Goal: Information Seeking & Learning: Learn about a topic

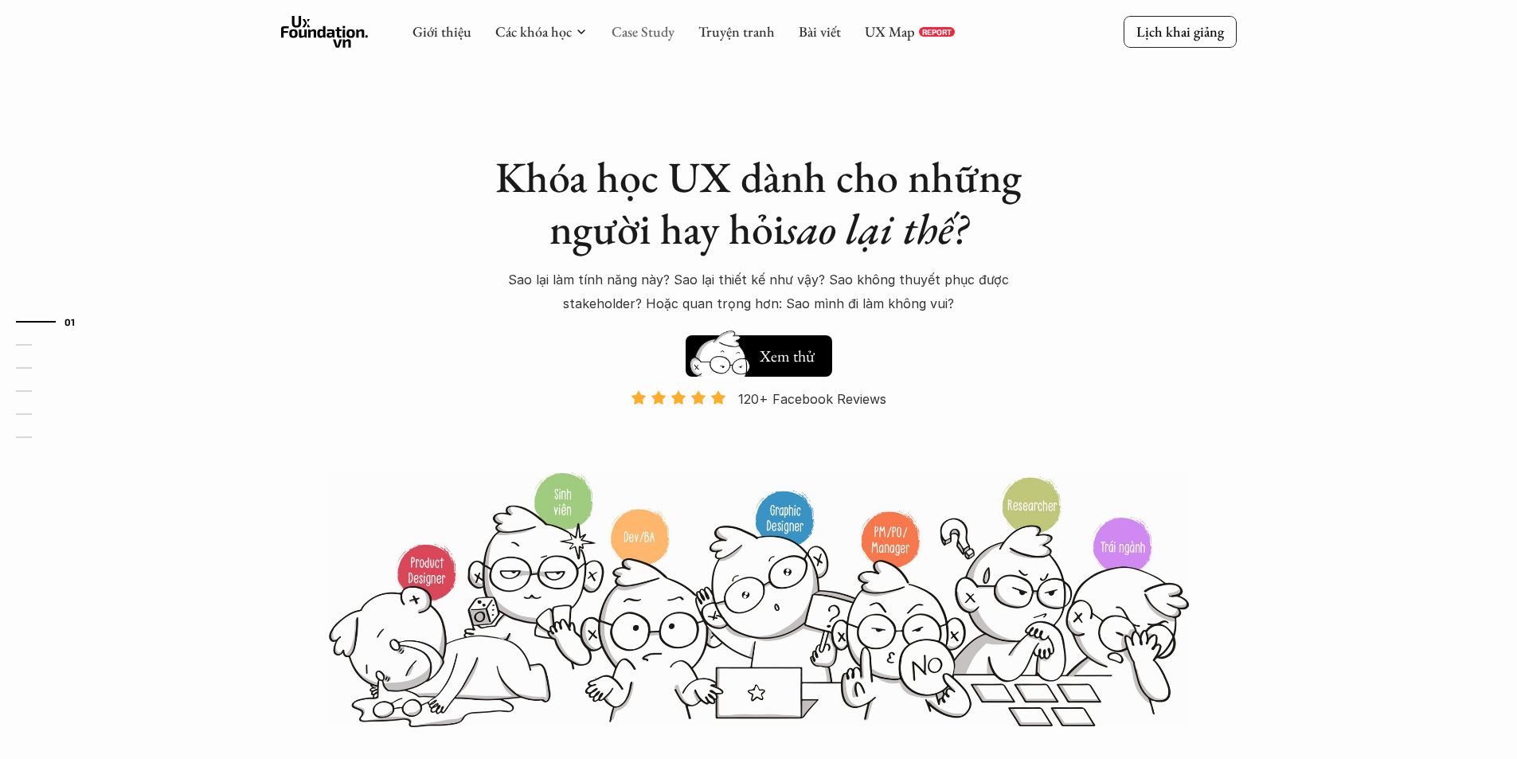
click at [651, 34] on link "Case Study" at bounding box center [643, 31] width 63 height 18
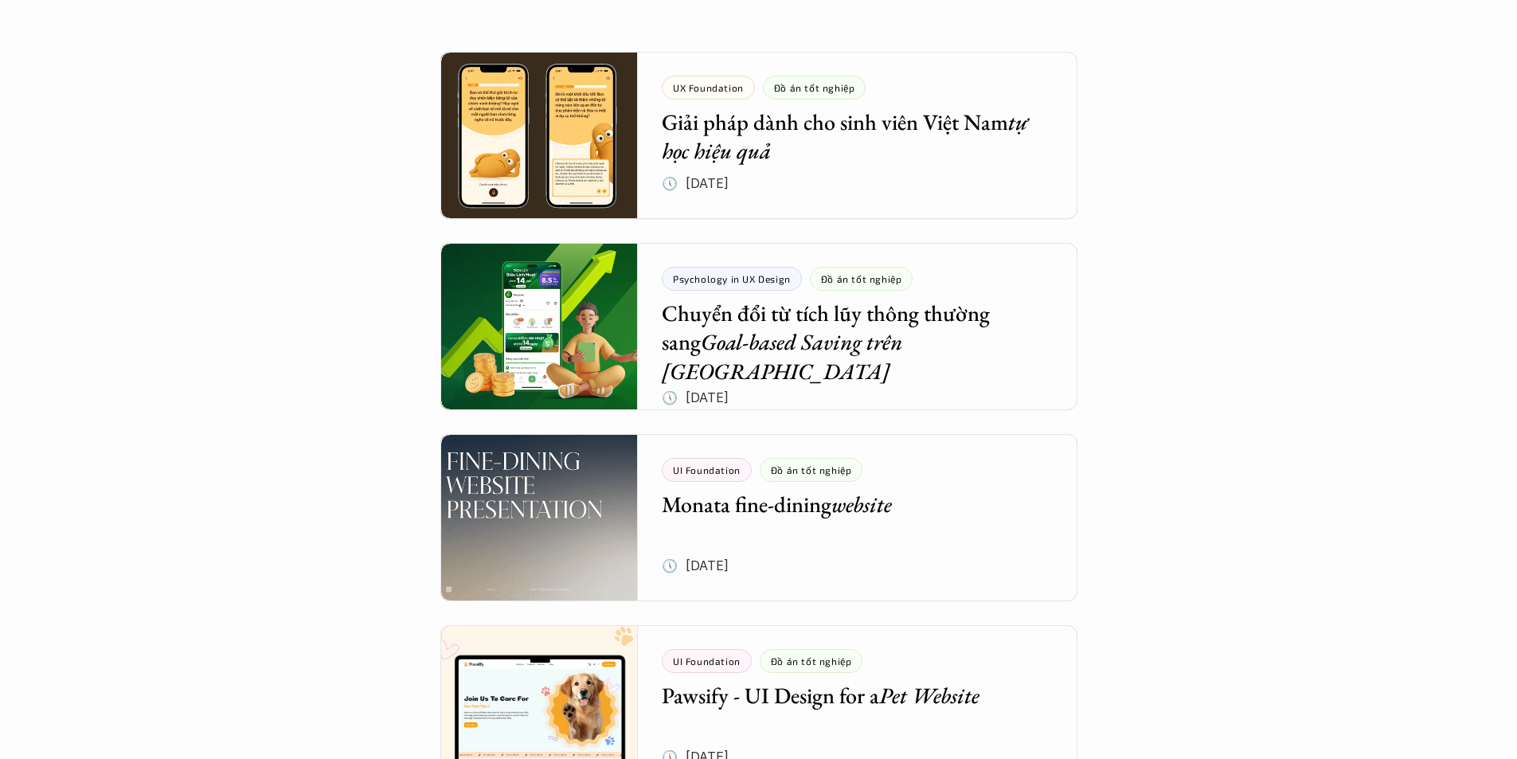
scroll to position [319, 0]
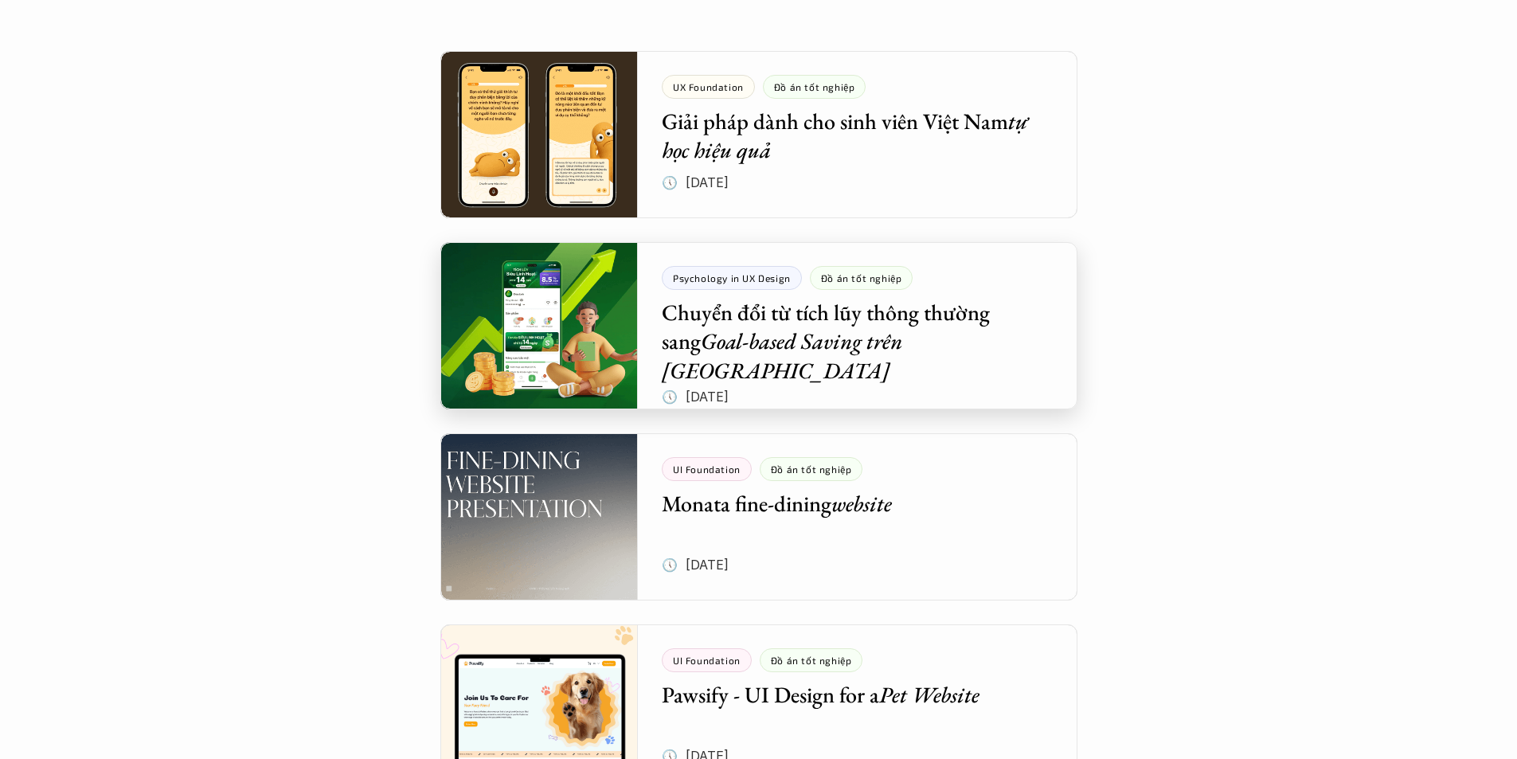
click at [989, 355] on div at bounding box center [758, 325] width 637 height 167
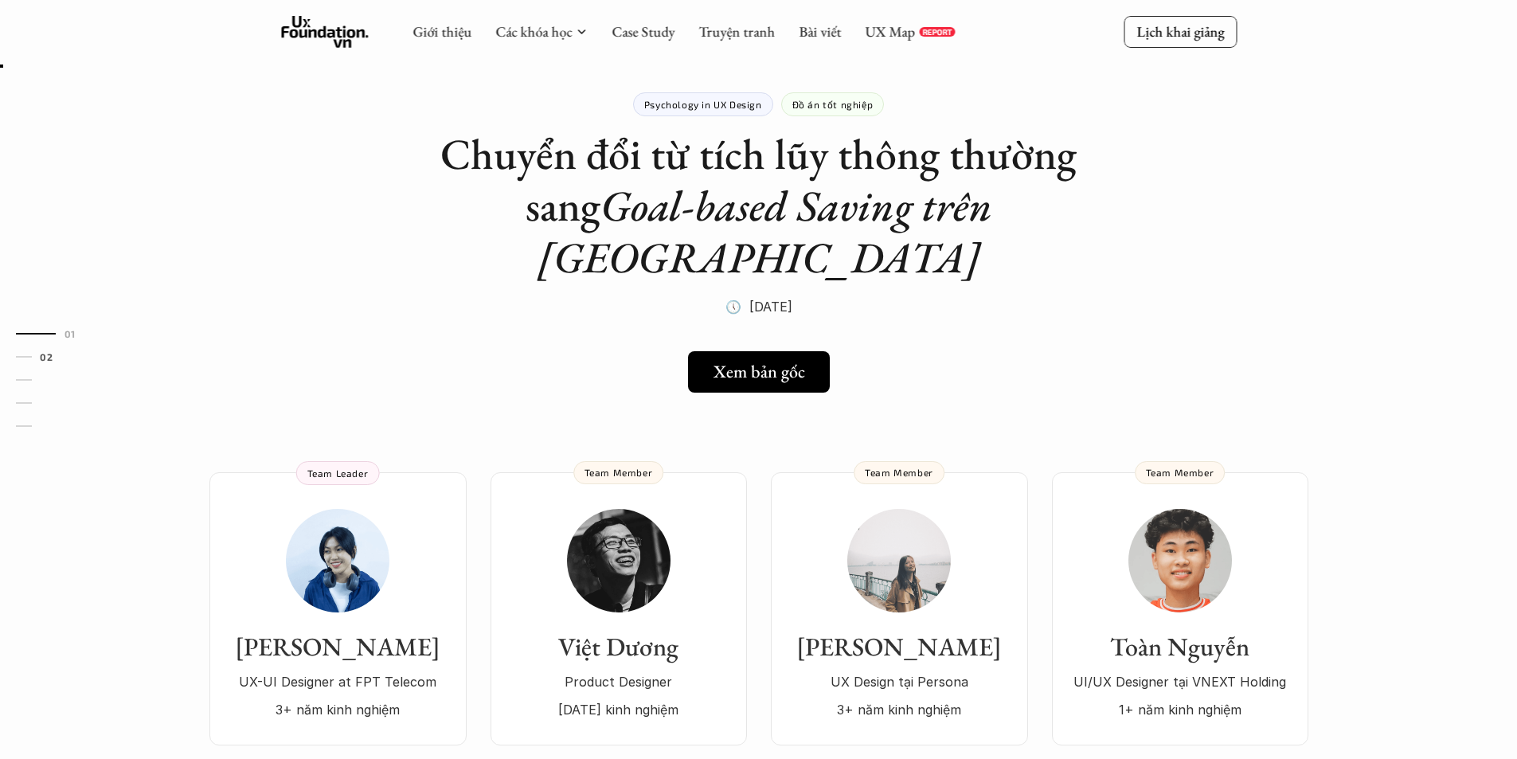
scroll to position [80, 0]
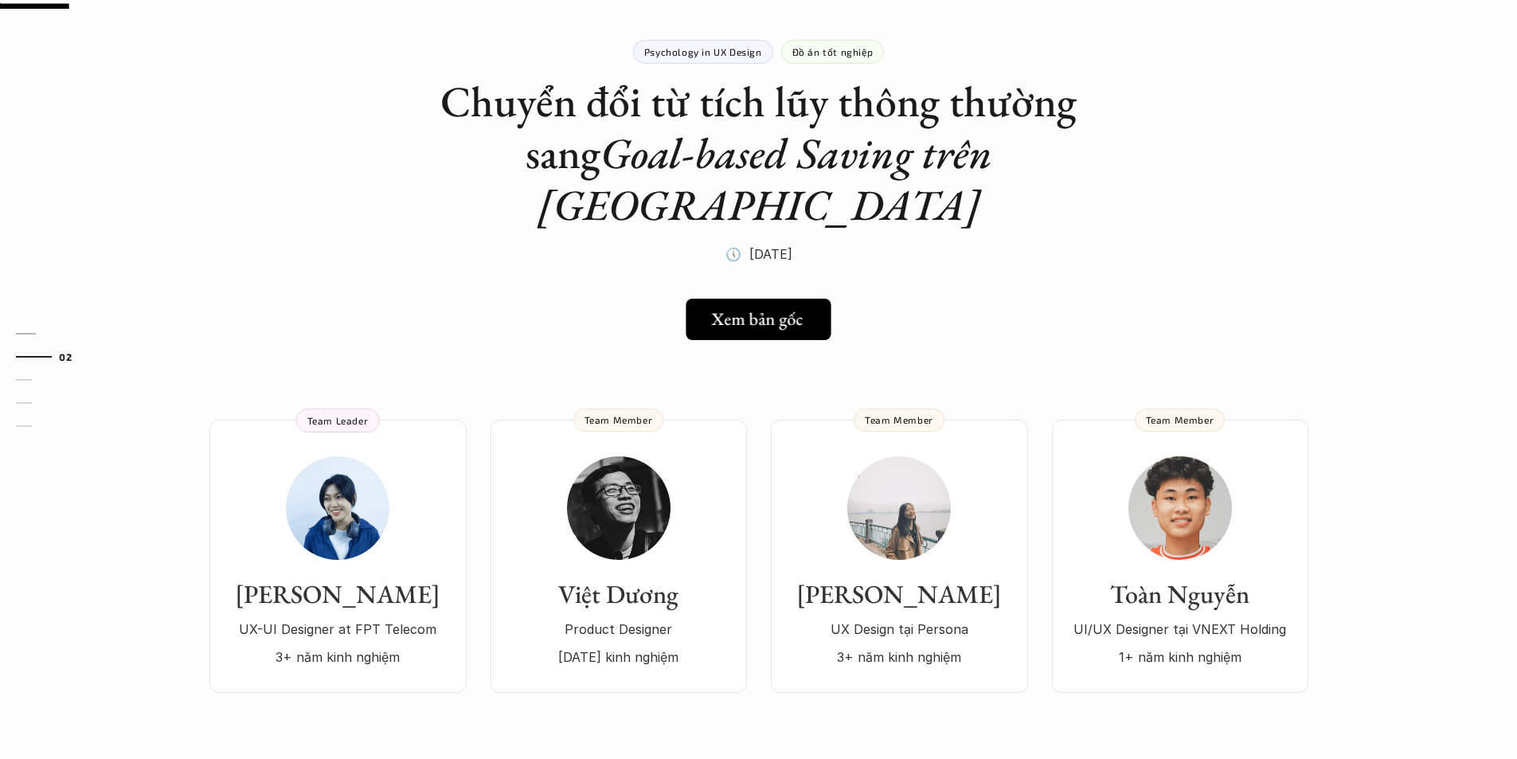
click at [733, 309] on h5 "Xem bản gốc" at bounding box center [757, 319] width 92 height 21
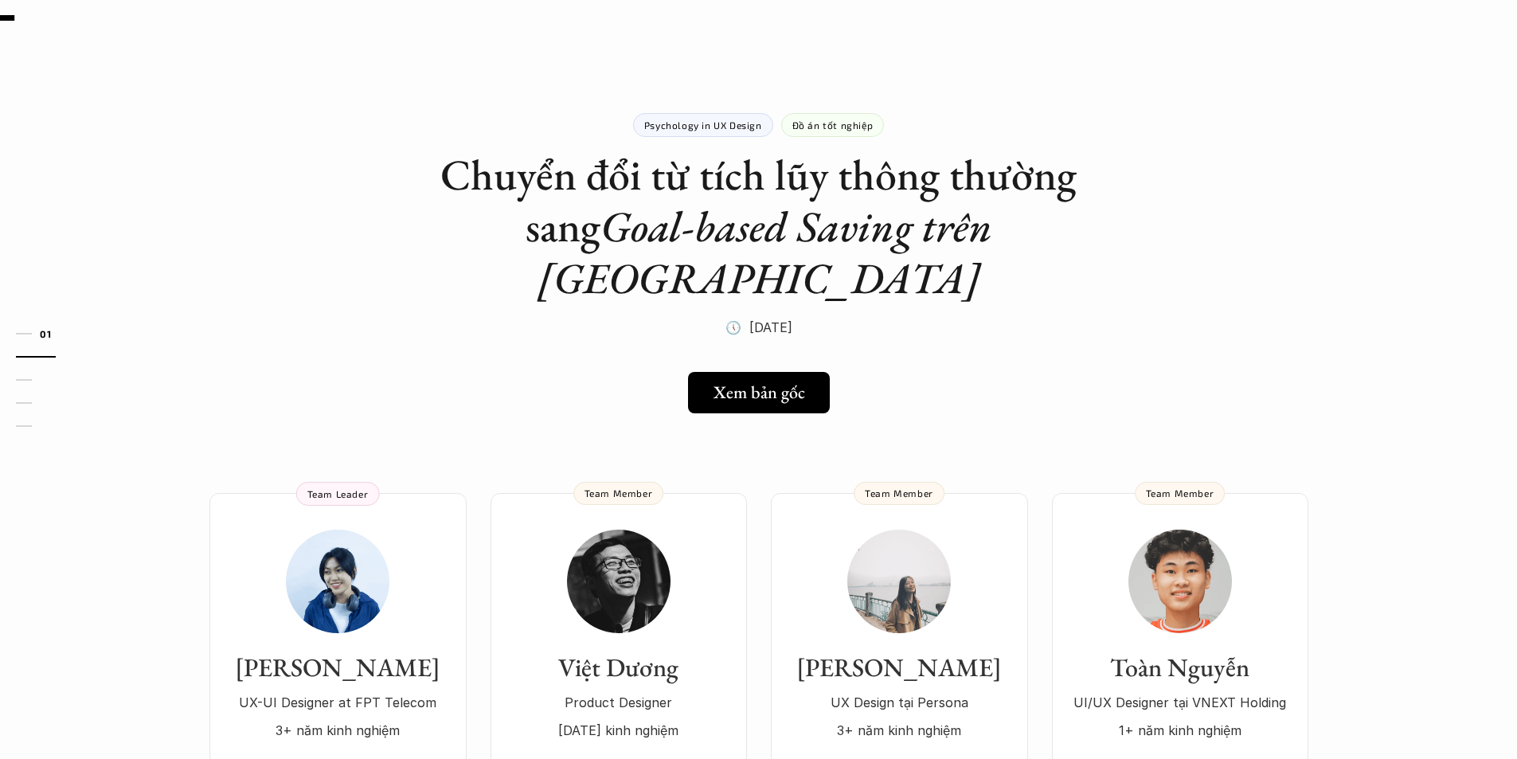
scroll to position [0, 0]
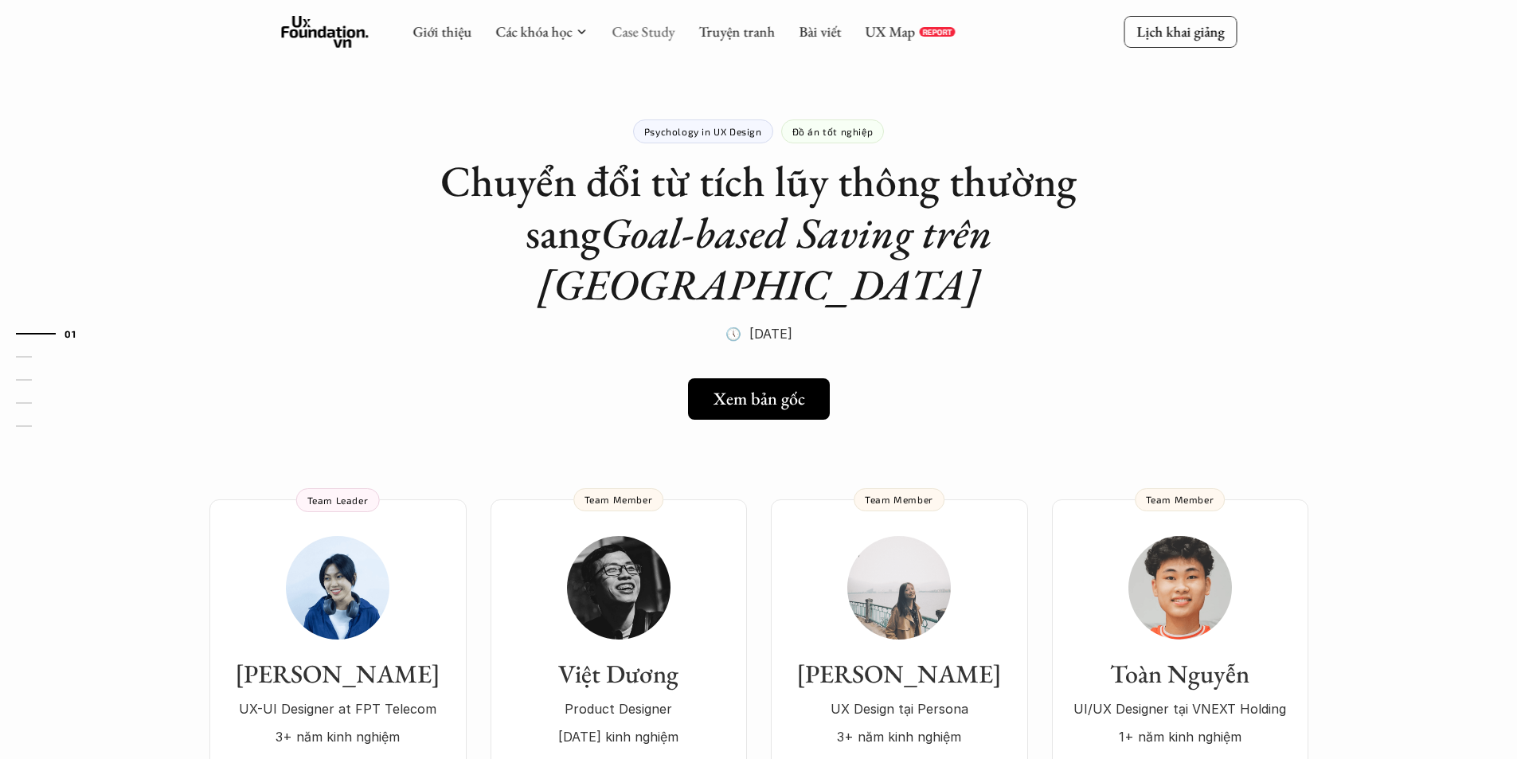
click at [639, 25] on link "Case Study" at bounding box center [643, 31] width 63 height 18
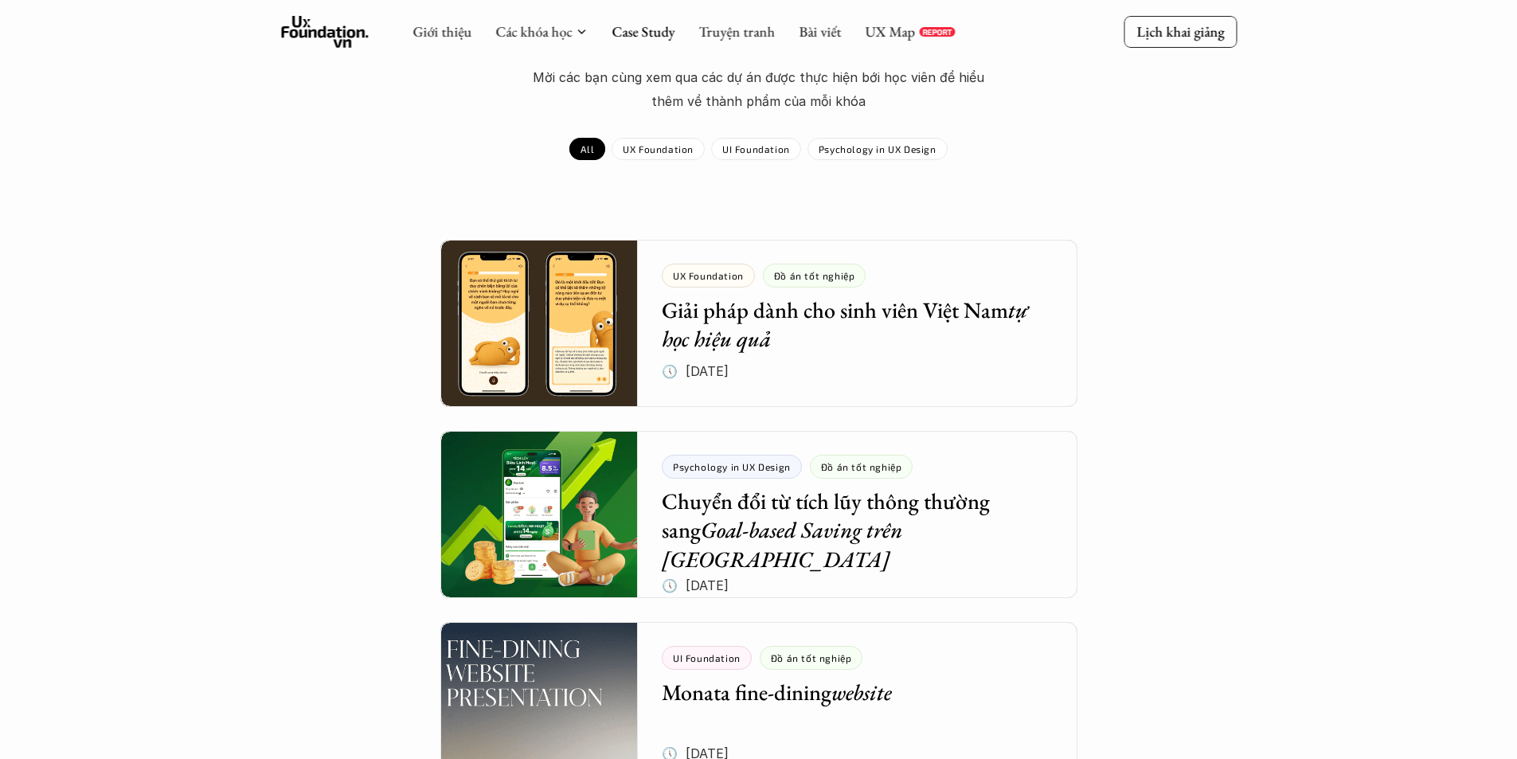
scroll to position [80, 0]
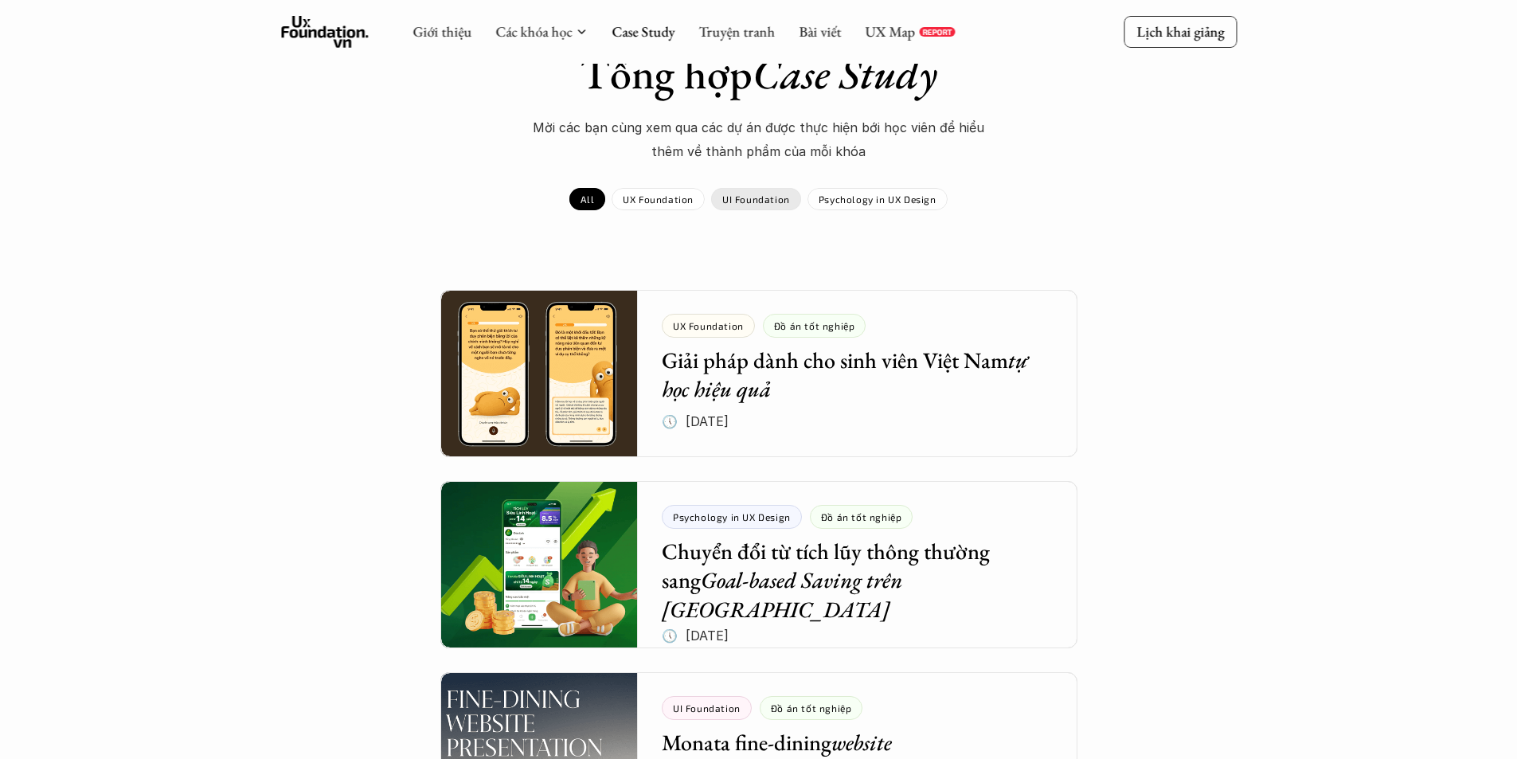
click at [848, 193] on p "Psychology in UX Design" at bounding box center [878, 198] width 118 height 11
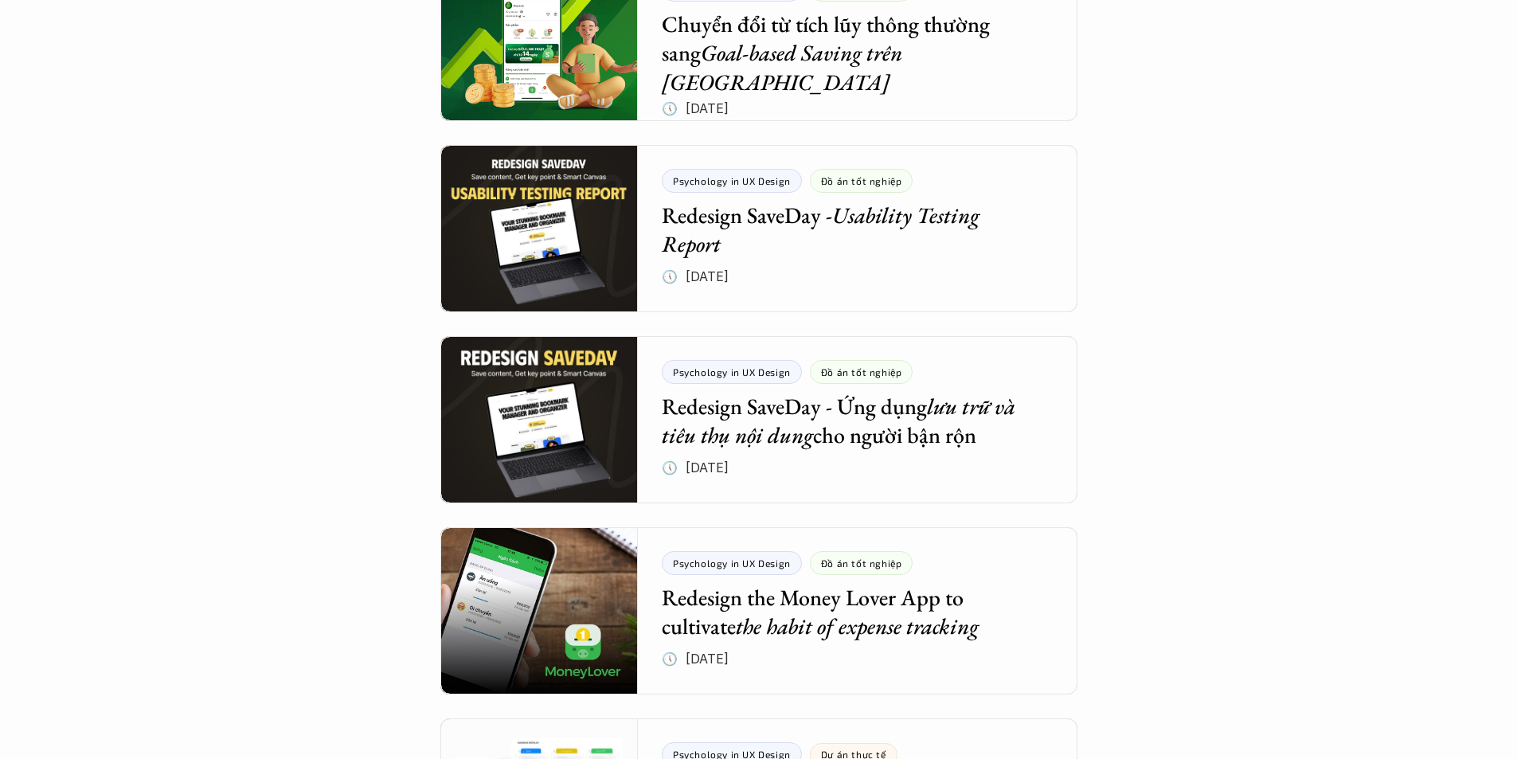
scroll to position [478, 0]
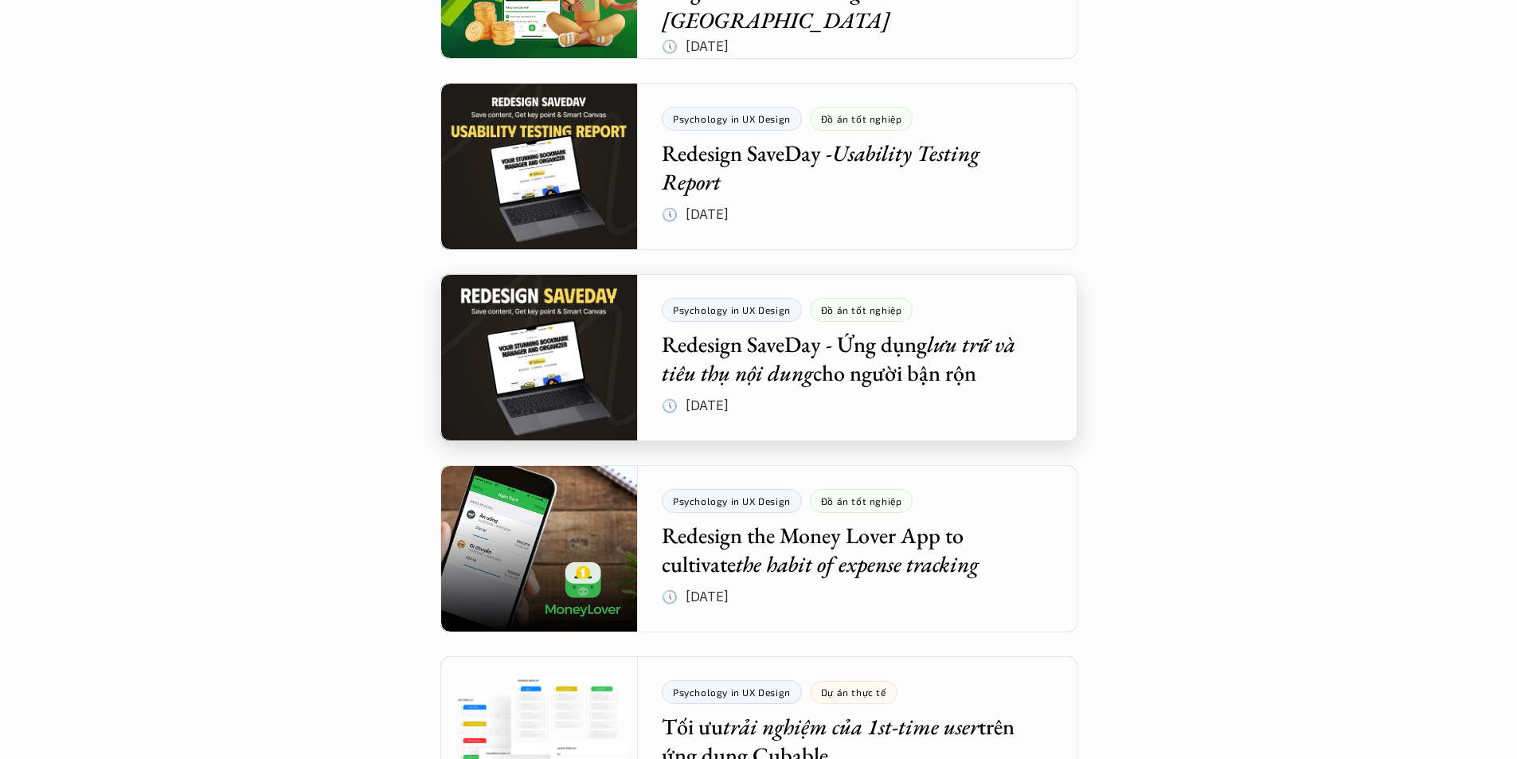
click at [991, 322] on div at bounding box center [758, 357] width 637 height 167
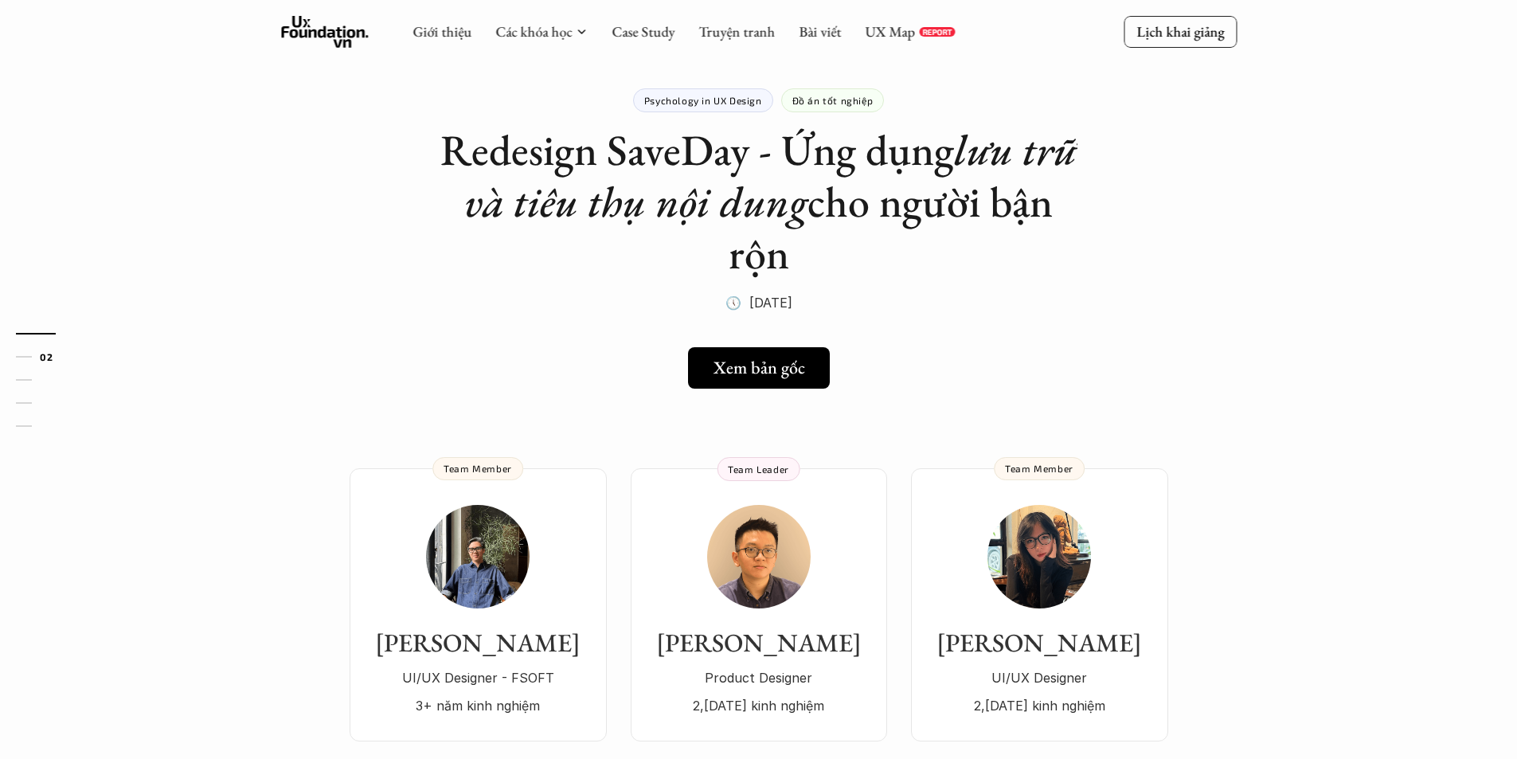
scroll to position [80, 0]
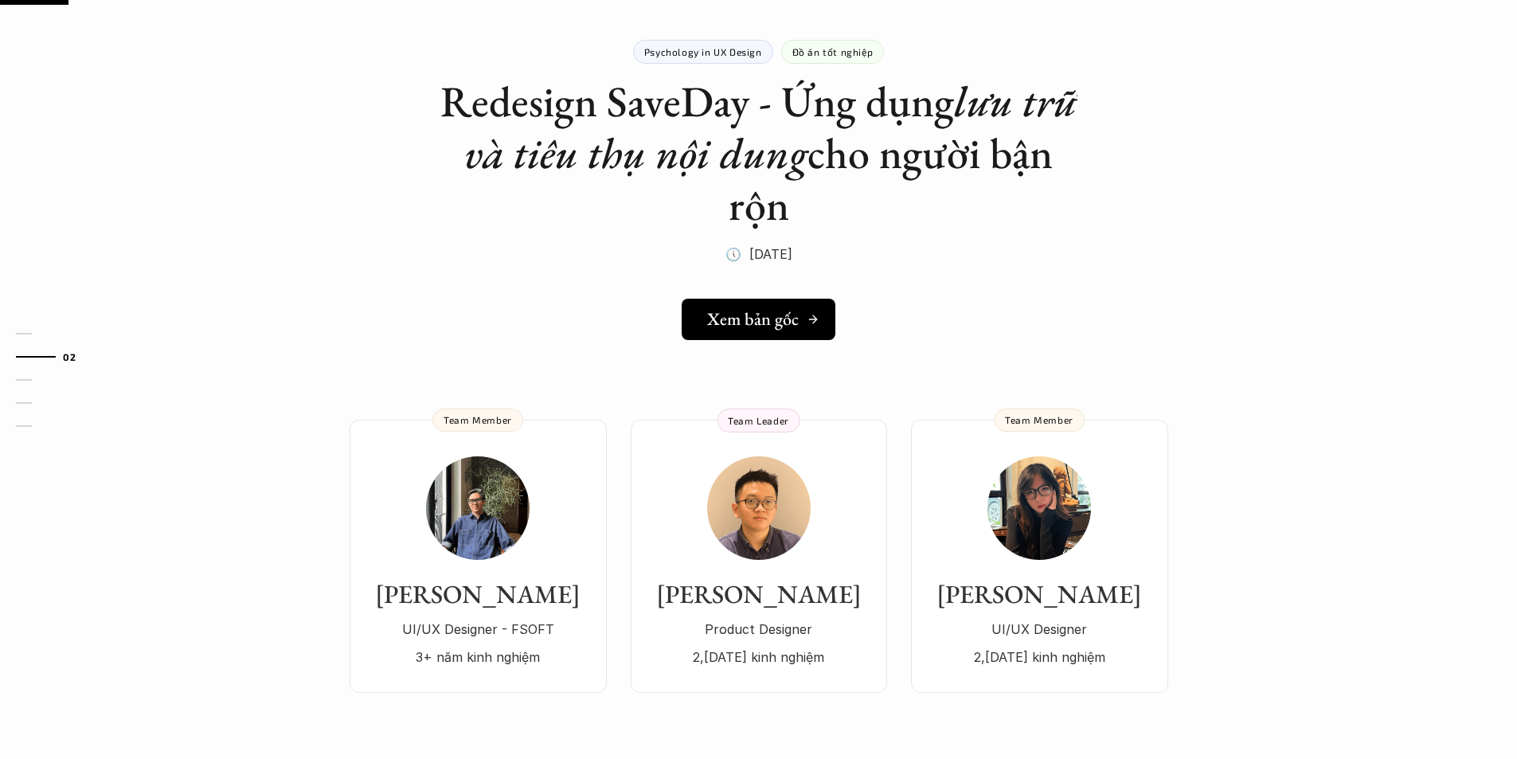
click at [768, 322] on h5 "Xem bản gốc" at bounding box center [753, 319] width 92 height 21
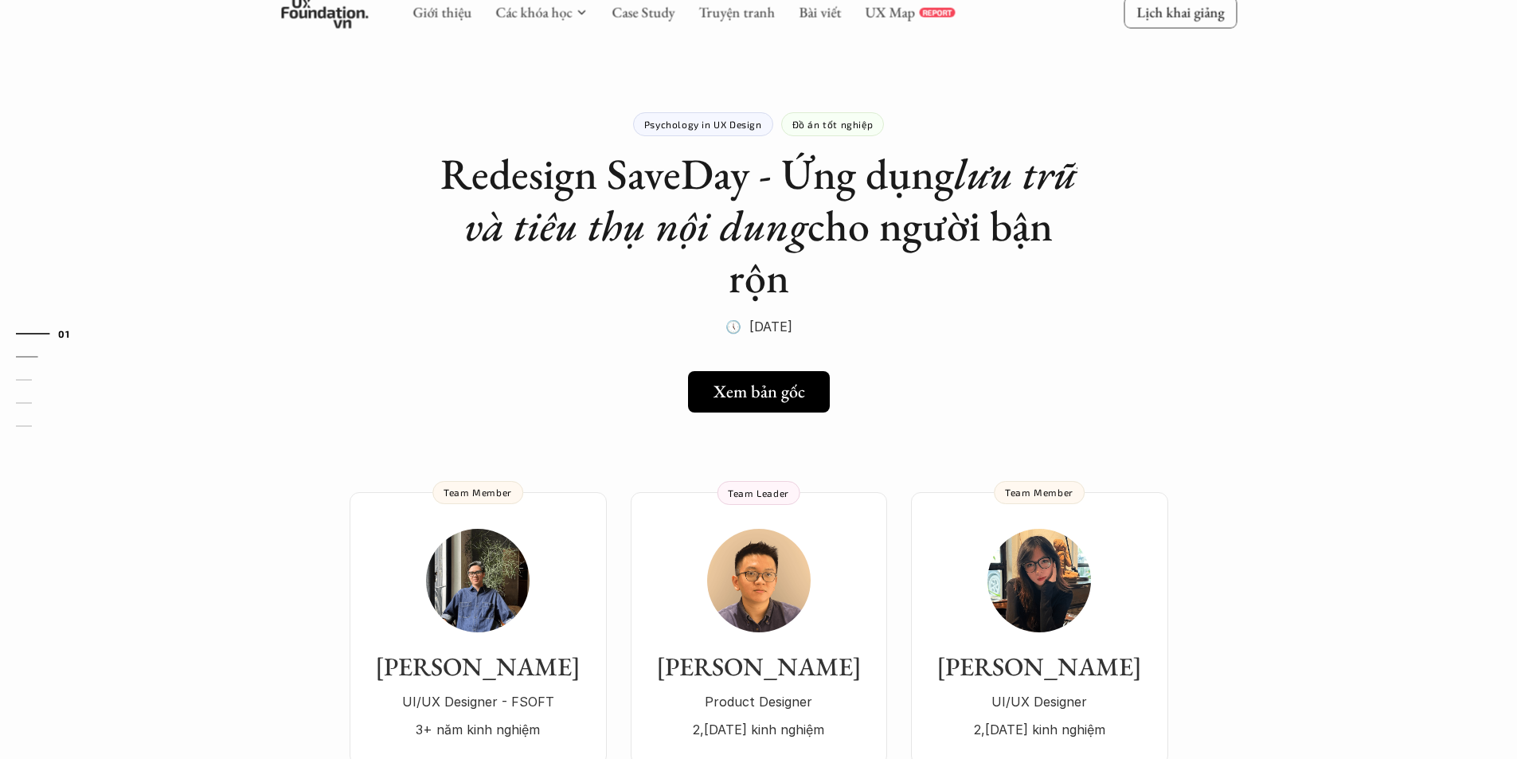
scroll to position [0, 0]
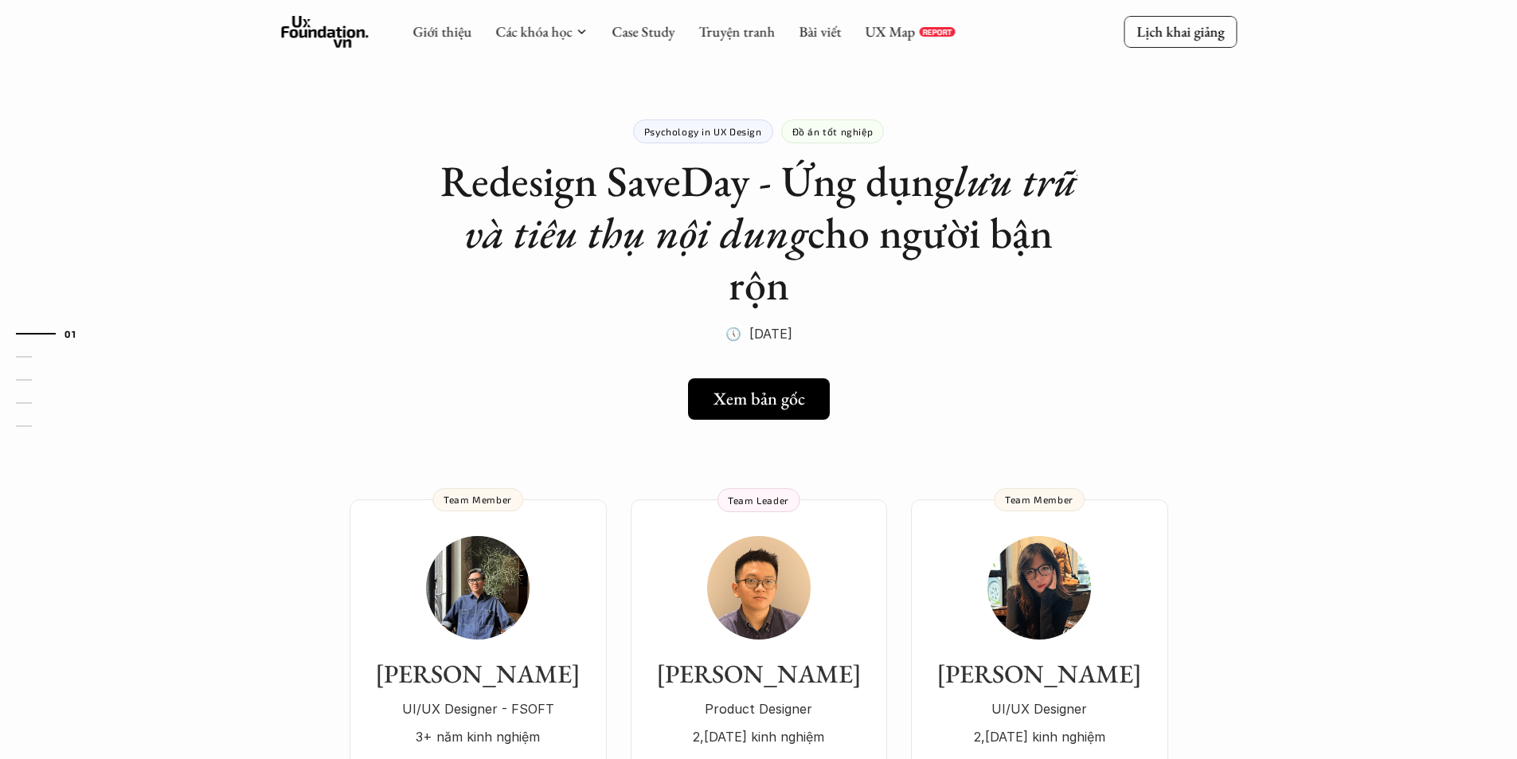
click at [729, 135] on p "Psychology in UX Design" at bounding box center [703, 131] width 118 height 11
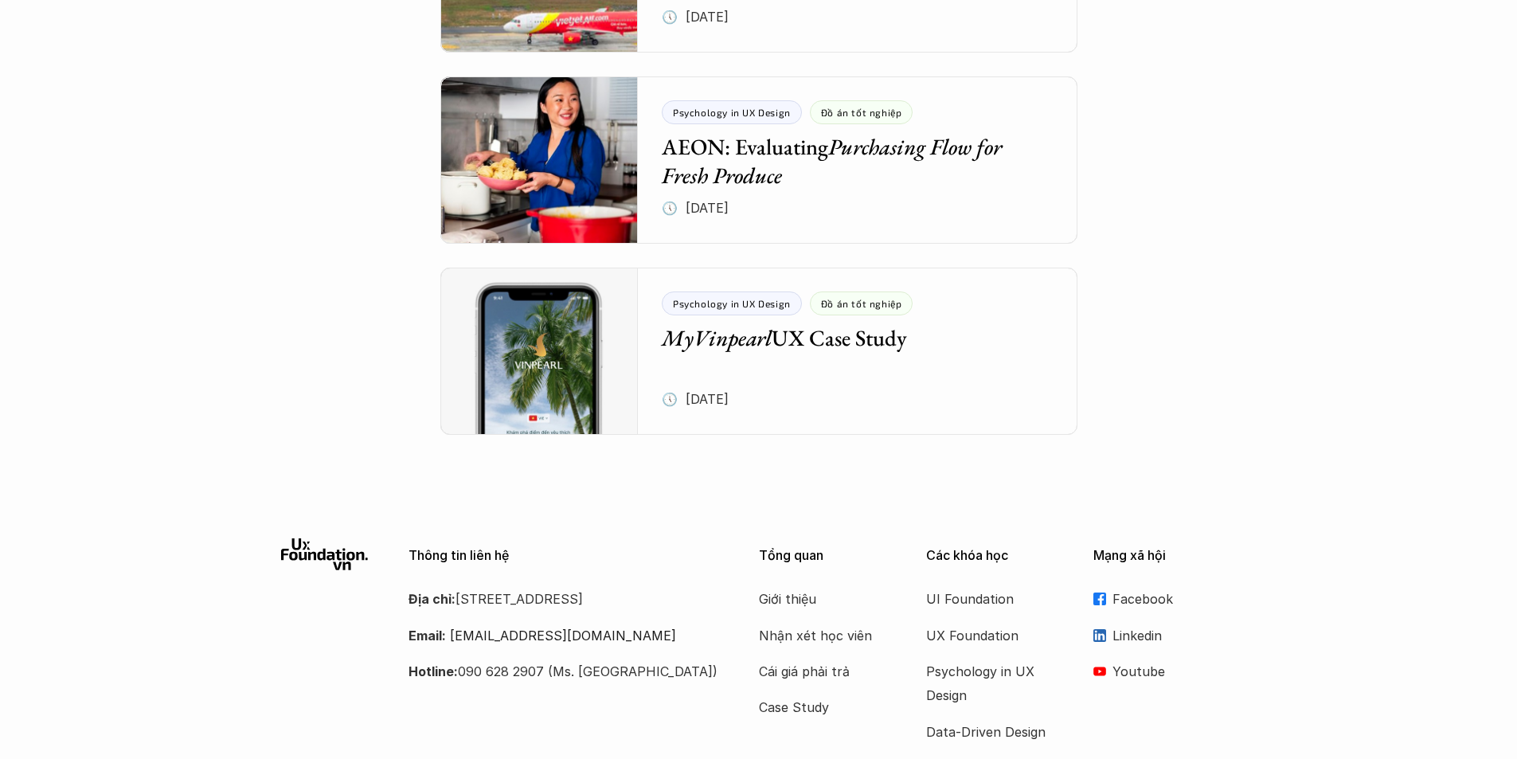
scroll to position [1831, 0]
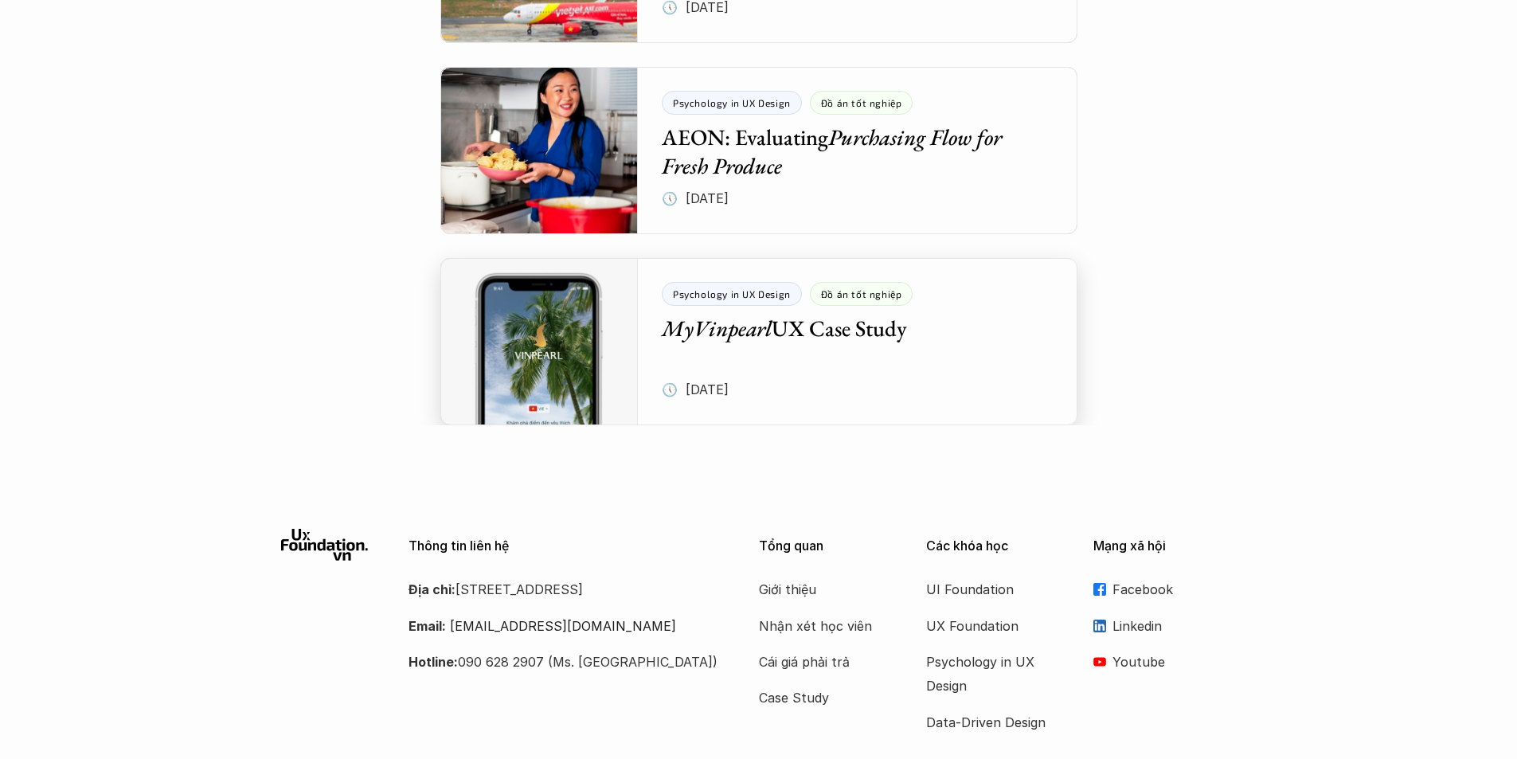
click at [1029, 342] on div at bounding box center [758, 341] width 637 height 167
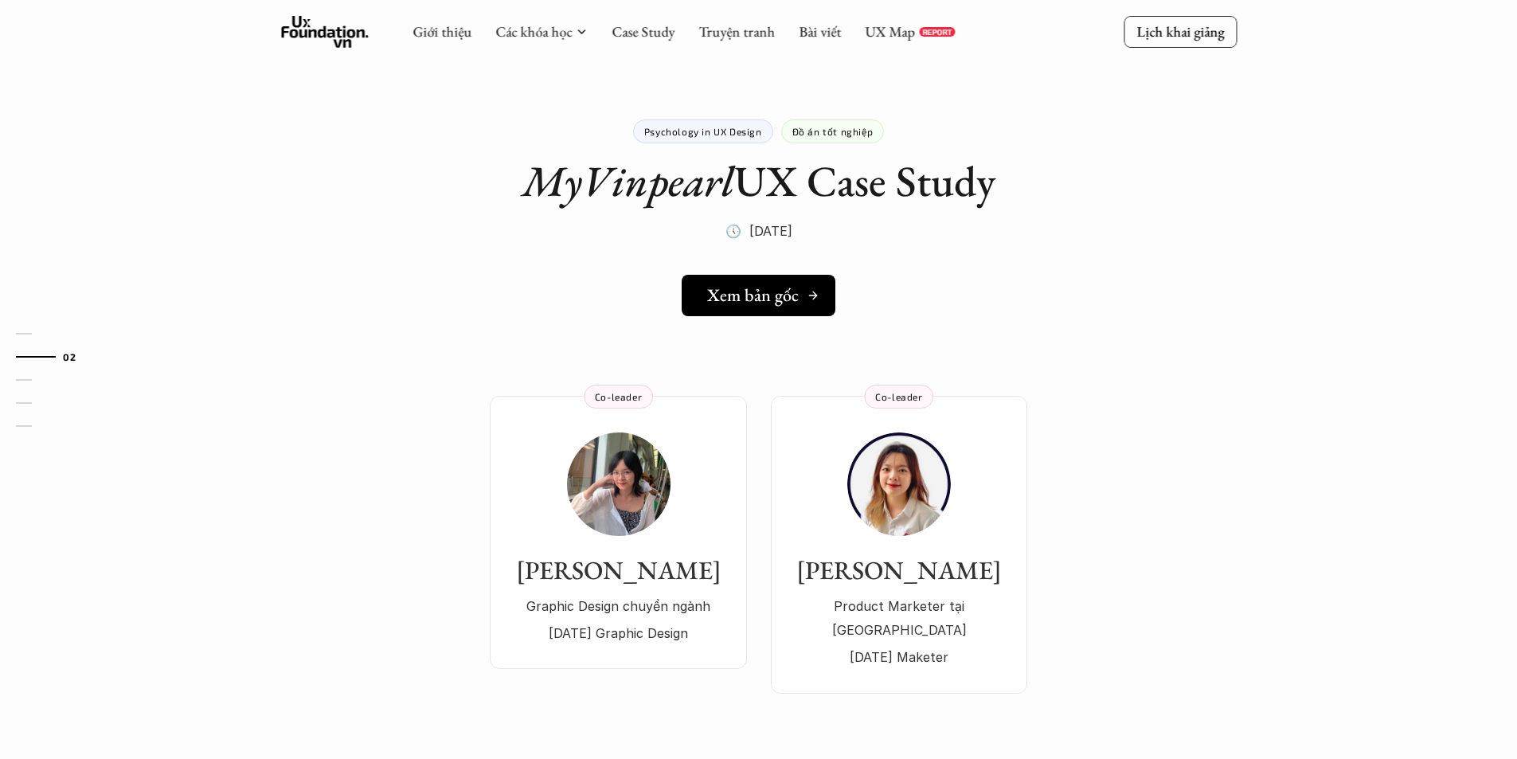
click at [776, 292] on h5 "Xem bản gốc" at bounding box center [753, 295] width 92 height 21
